Goal: Find specific page/section: Find specific page/section

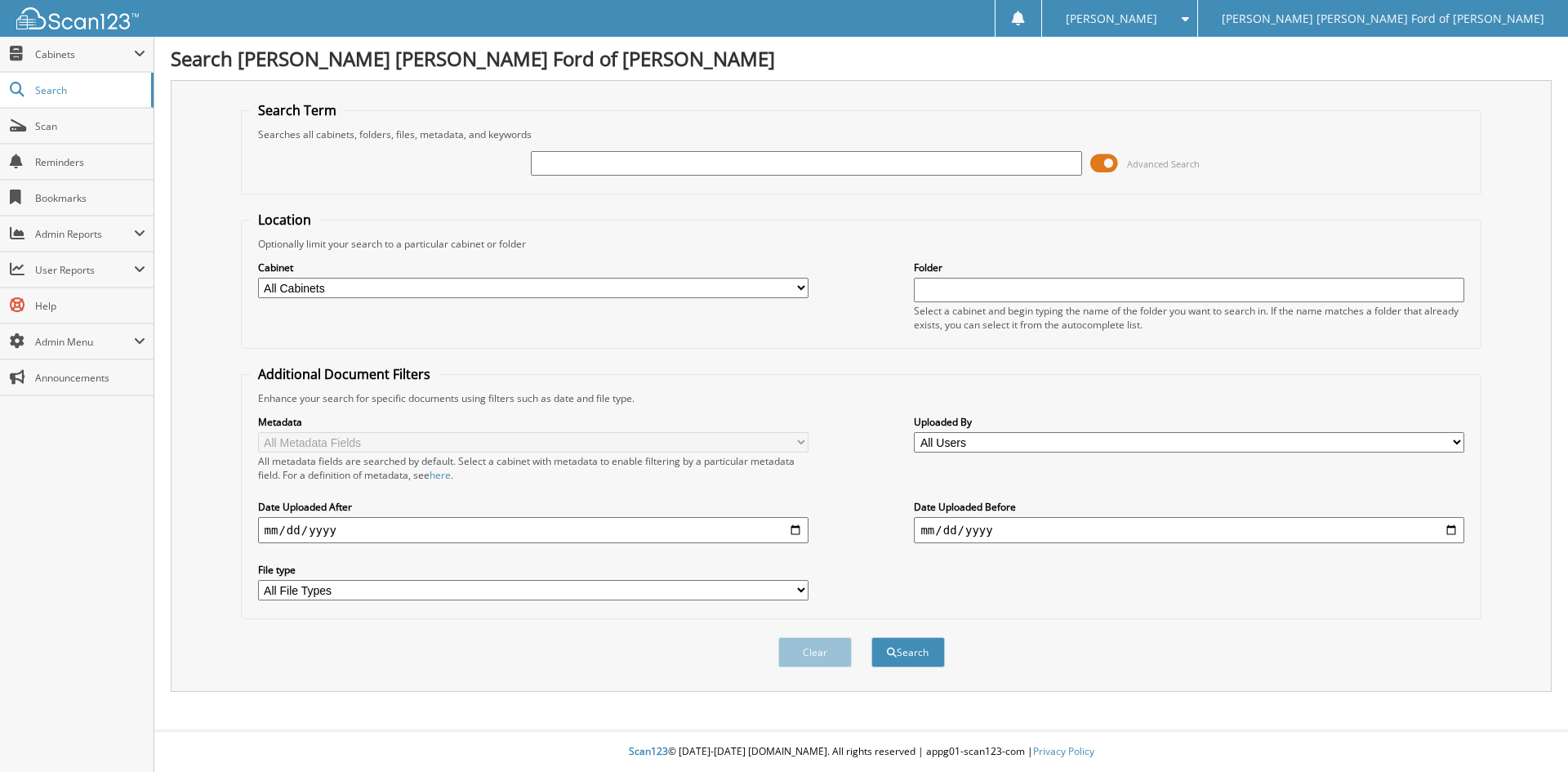
click at [553, 163] on input "text" at bounding box center [806, 164] width 550 height 25
type input "204968"
click at [871, 637] on button "Search" at bounding box center [908, 652] width 74 height 31
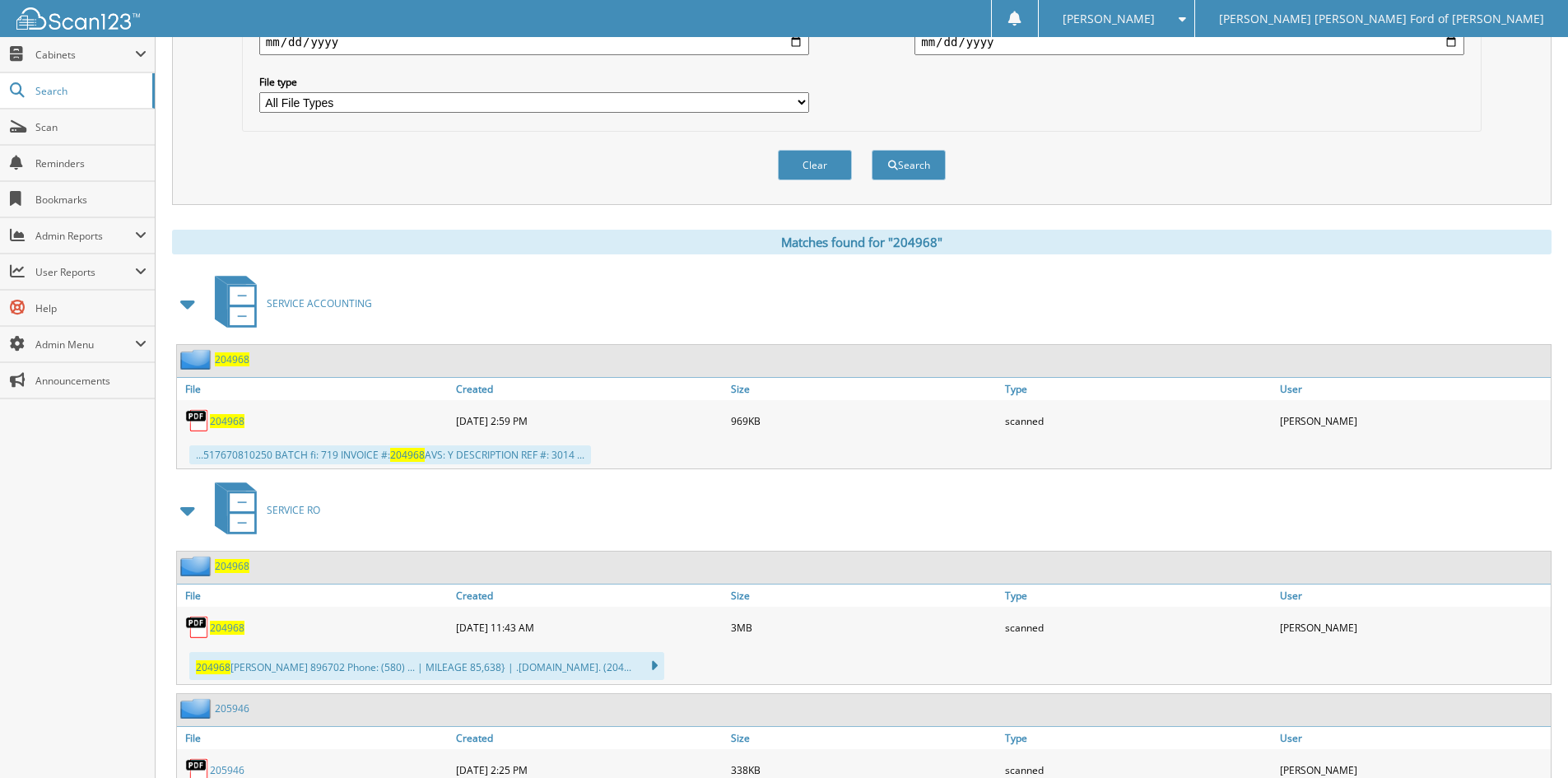
scroll to position [576, 0]
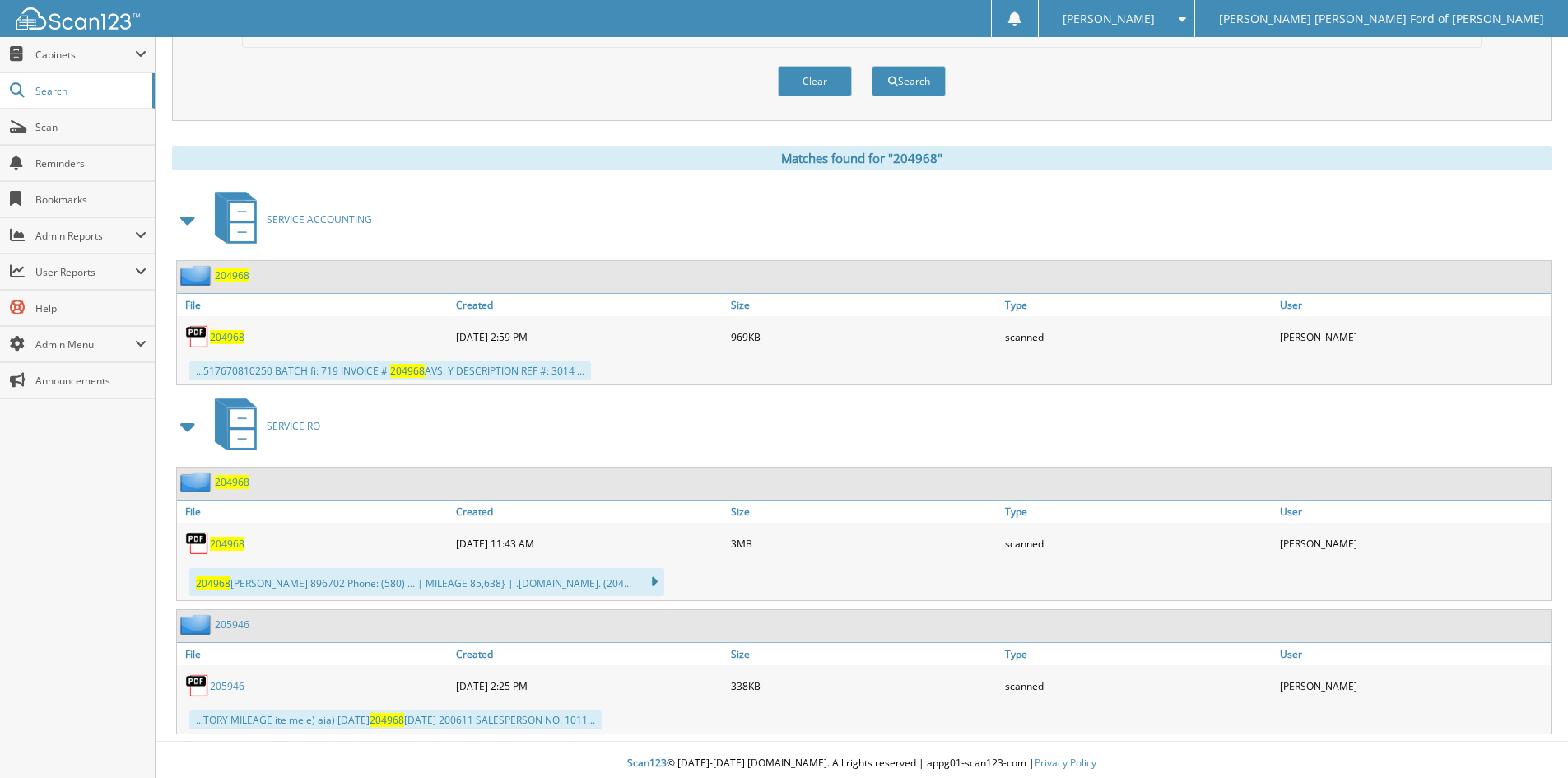
click at [233, 337] on span "204968" at bounding box center [227, 337] width 34 height 14
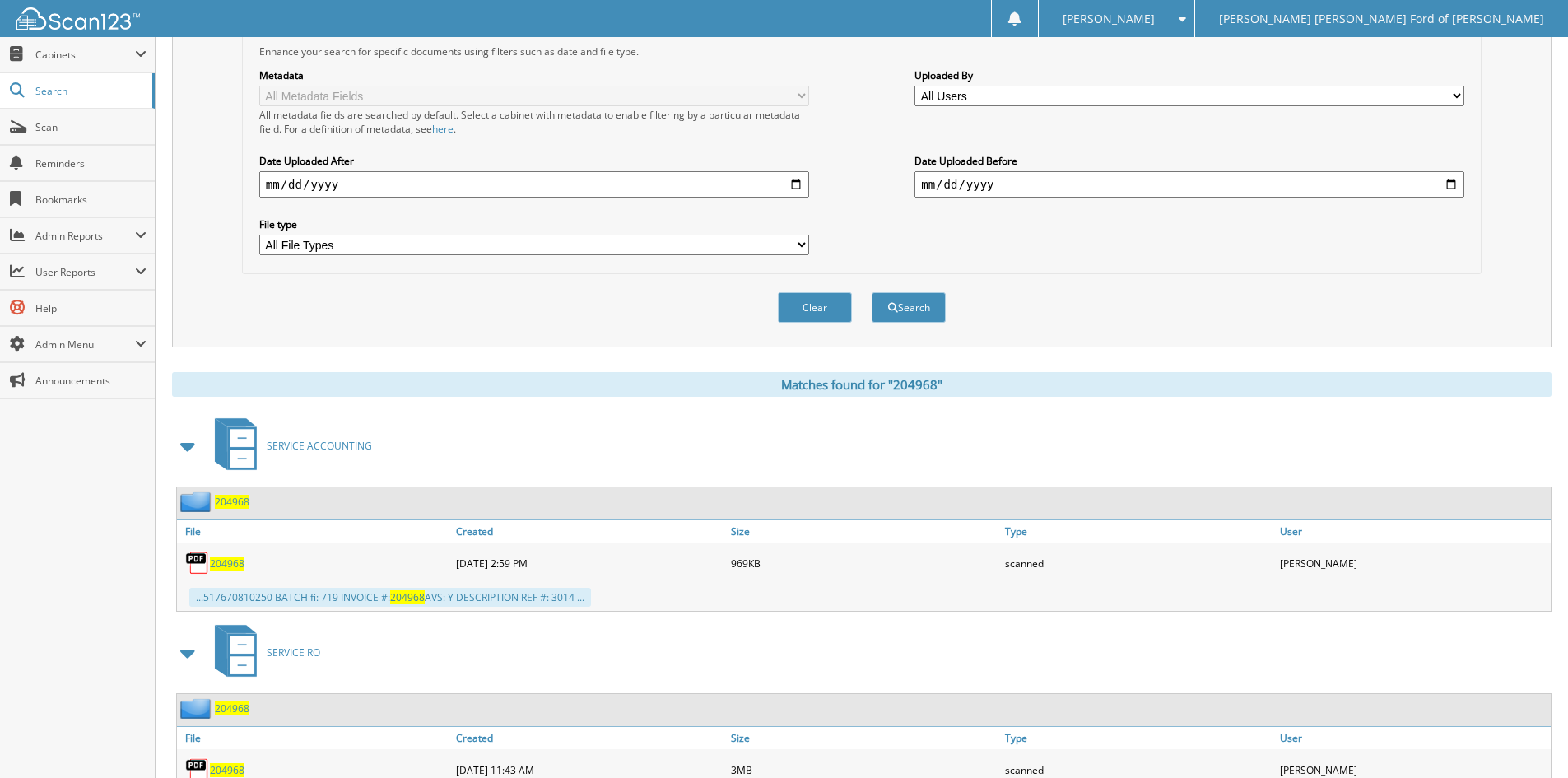
scroll to position [0, 0]
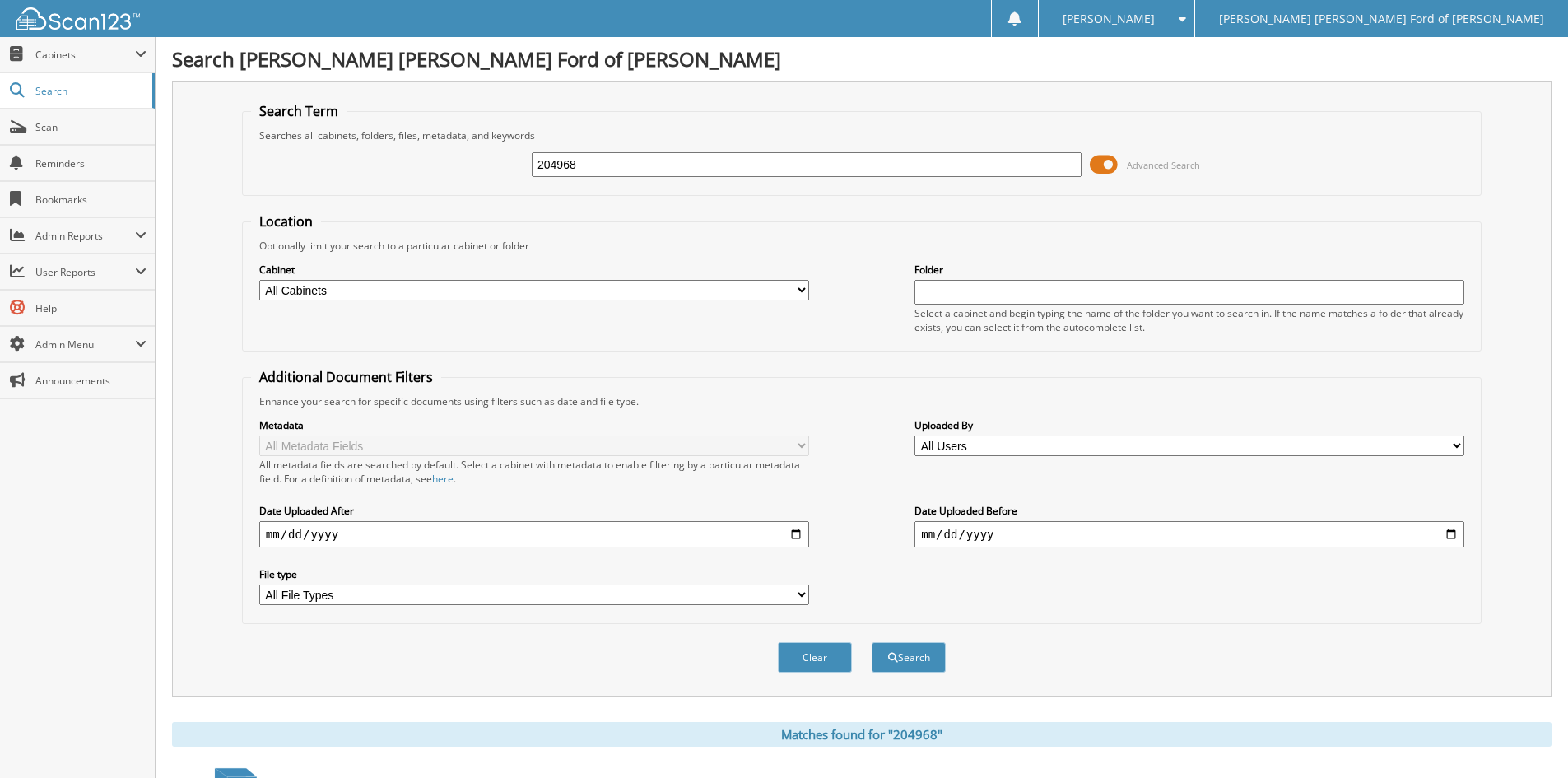
click at [1005, 162] on input "204968" at bounding box center [806, 165] width 550 height 25
click at [63, 125] on span "Scan" at bounding box center [90, 127] width 111 height 14
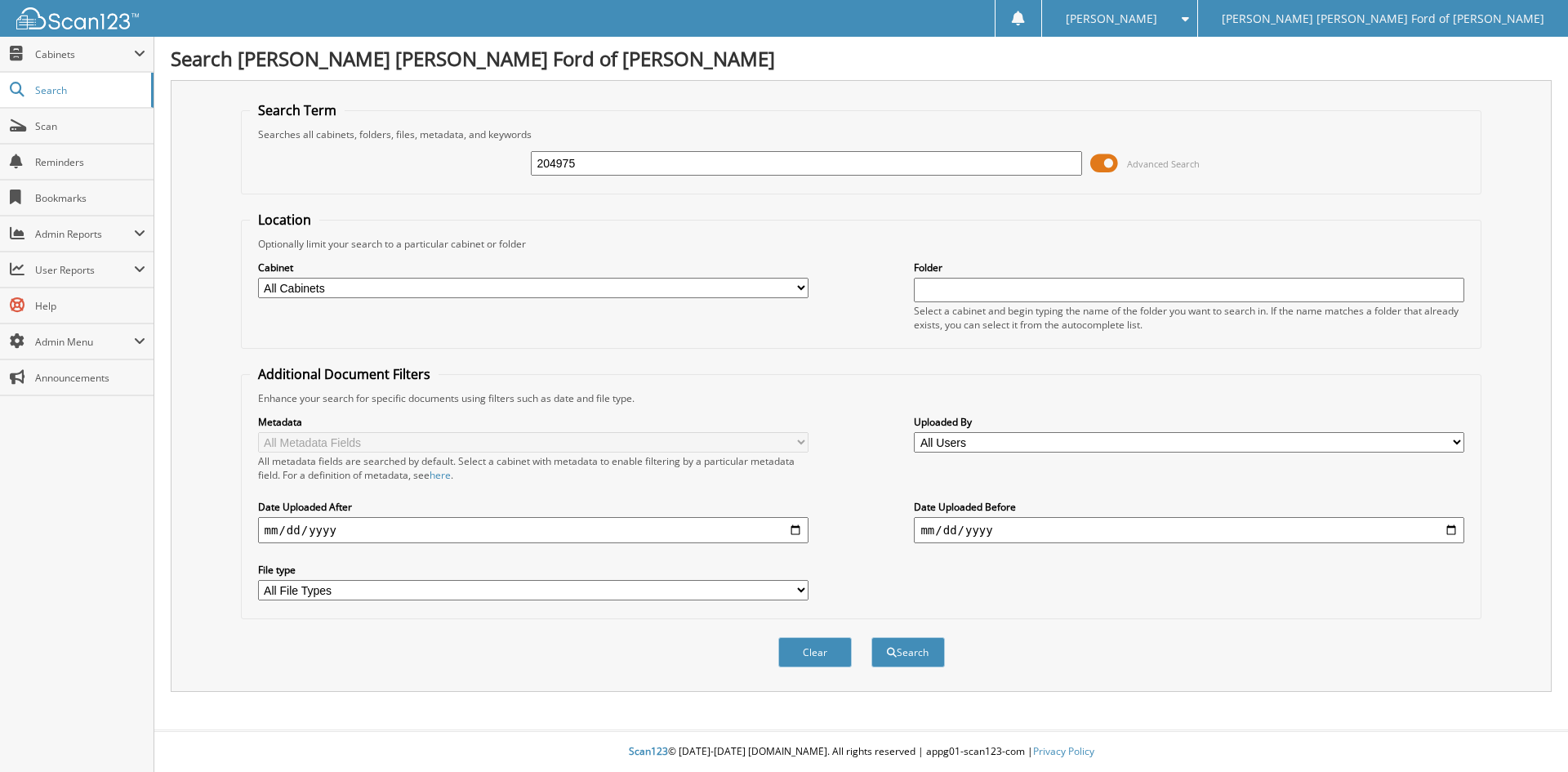
type input "204975"
click at [871, 637] on button "Search" at bounding box center [908, 652] width 74 height 31
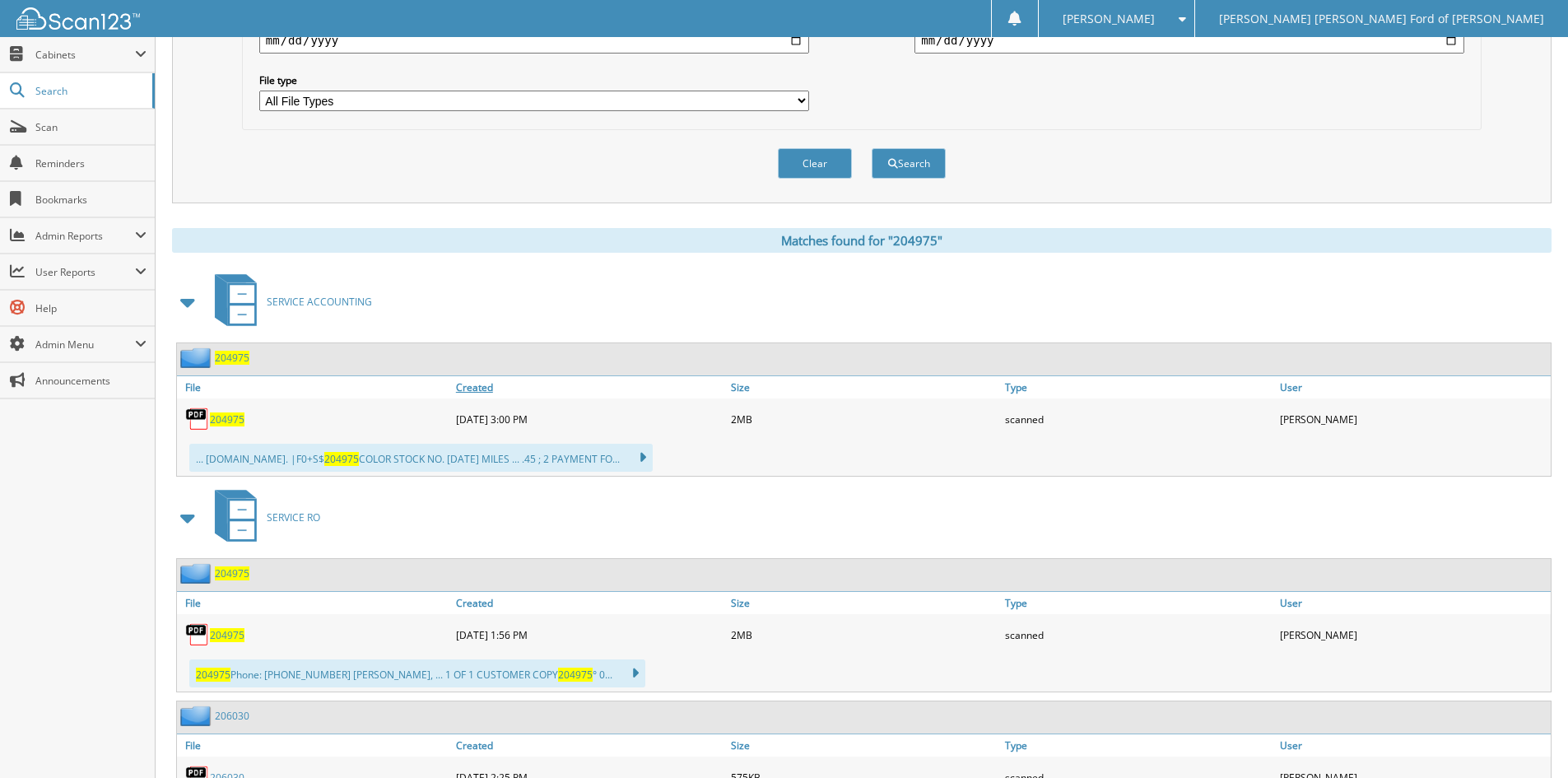
scroll to position [576, 0]
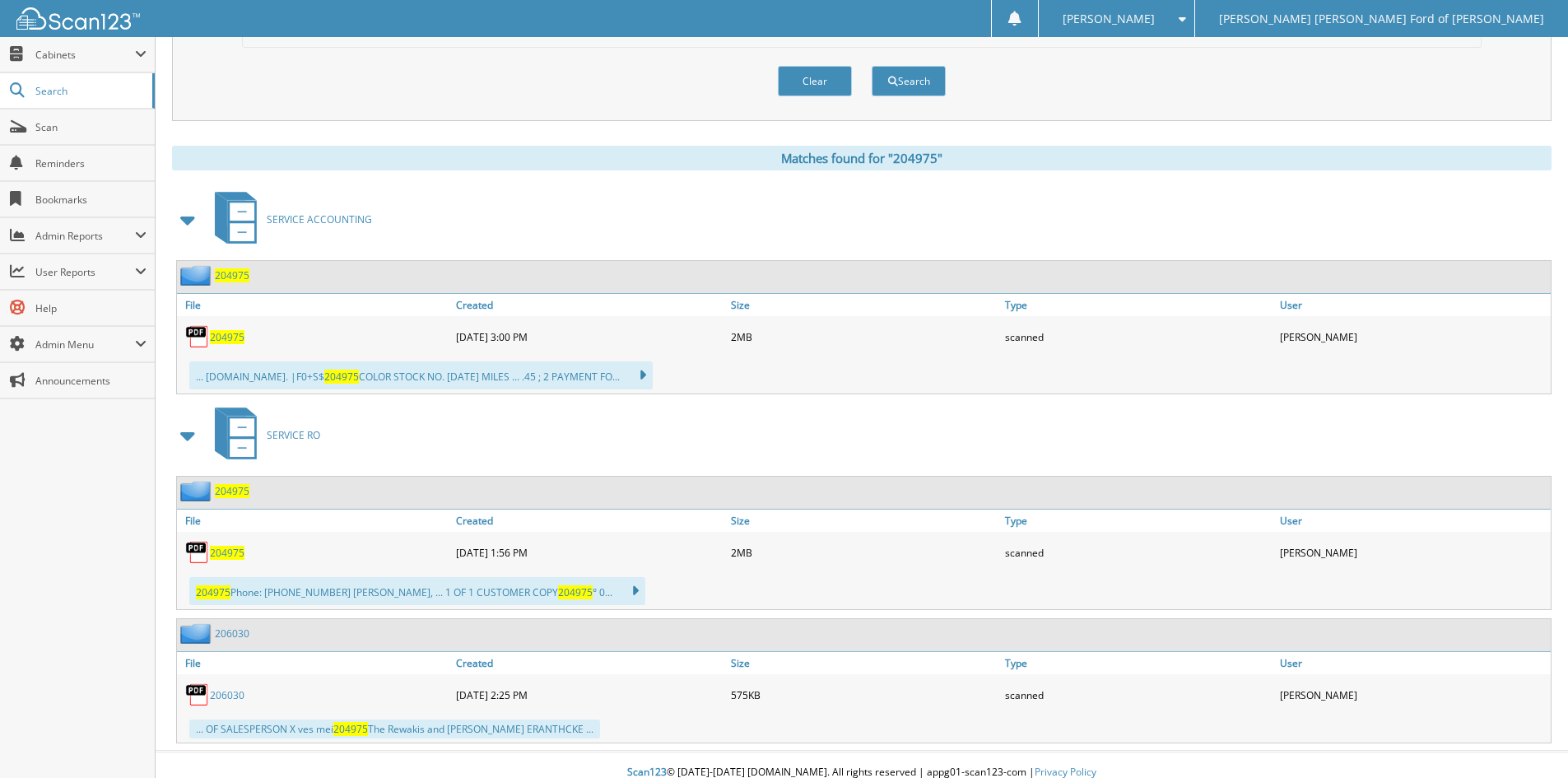
click at [229, 554] on span "204975" at bounding box center [227, 552] width 34 height 14
click at [232, 334] on span "204975" at bounding box center [227, 337] width 34 height 14
drag, startPoint x: 1560, startPoint y: 7, endPoint x: 1155, endPoint y: 70, distance: 409.9
click at [1155, 70] on div "Clear Search" at bounding box center [861, 81] width 1240 height 67
